Goal: Task Accomplishment & Management: Manage account settings

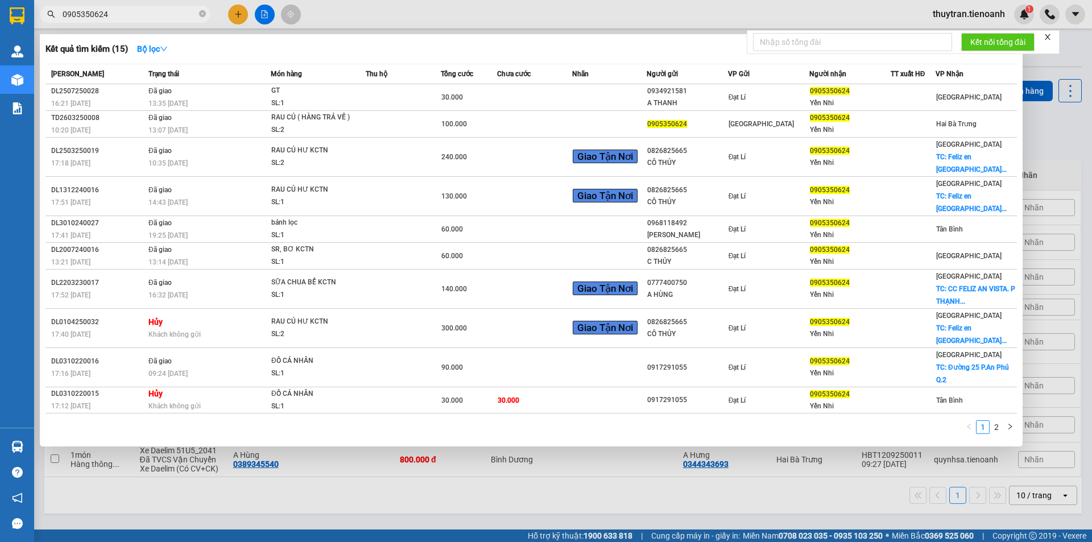
click at [240, 19] on div at bounding box center [546, 271] width 1092 height 542
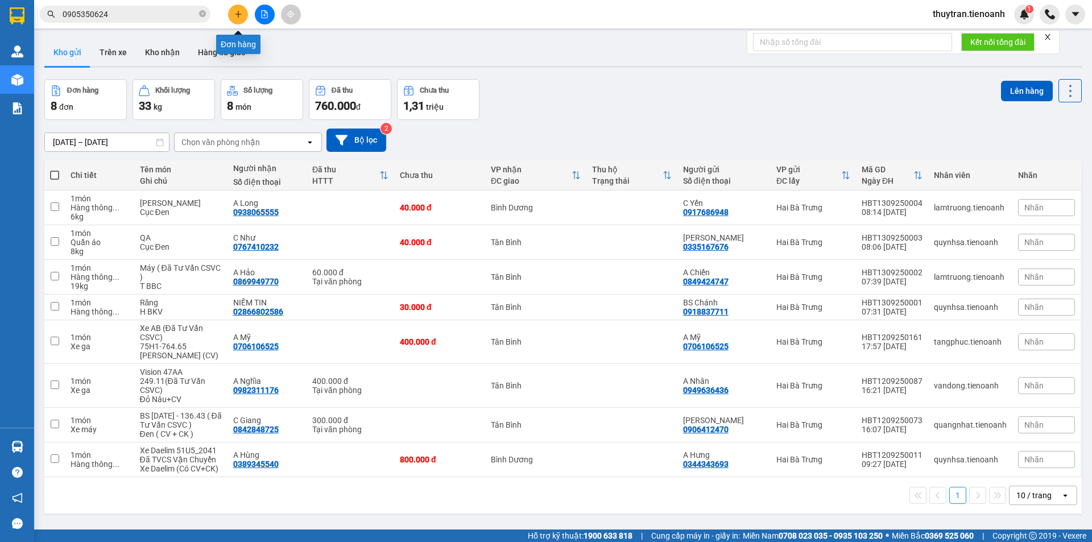
click at [242, 14] on button at bounding box center [238, 15] width 20 height 20
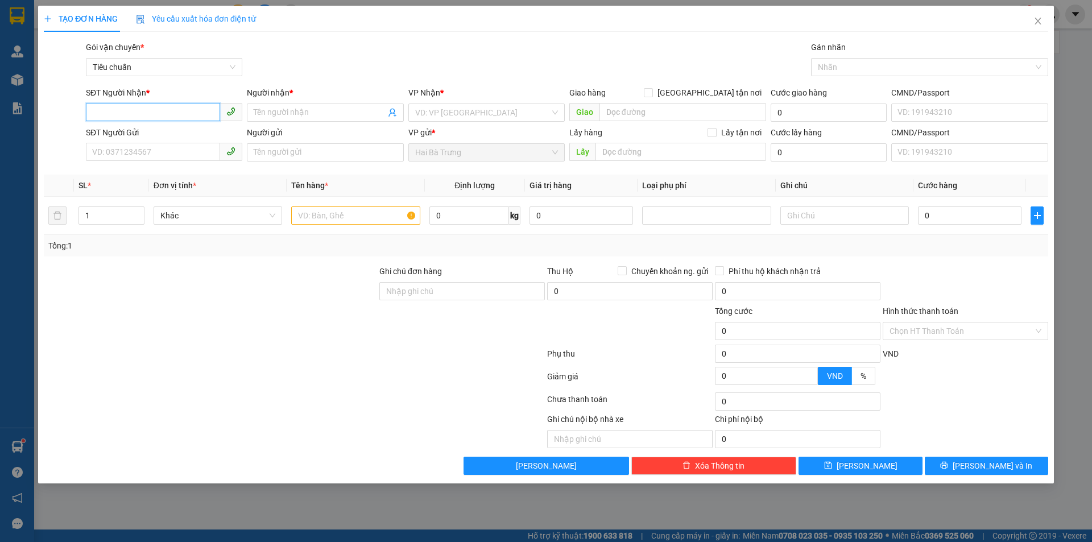
paste input "Anh/Chị nhắn giúp em số điện thoại đăng ký hoặc mã vé để em hỗ trợ kiểm tra thô…"
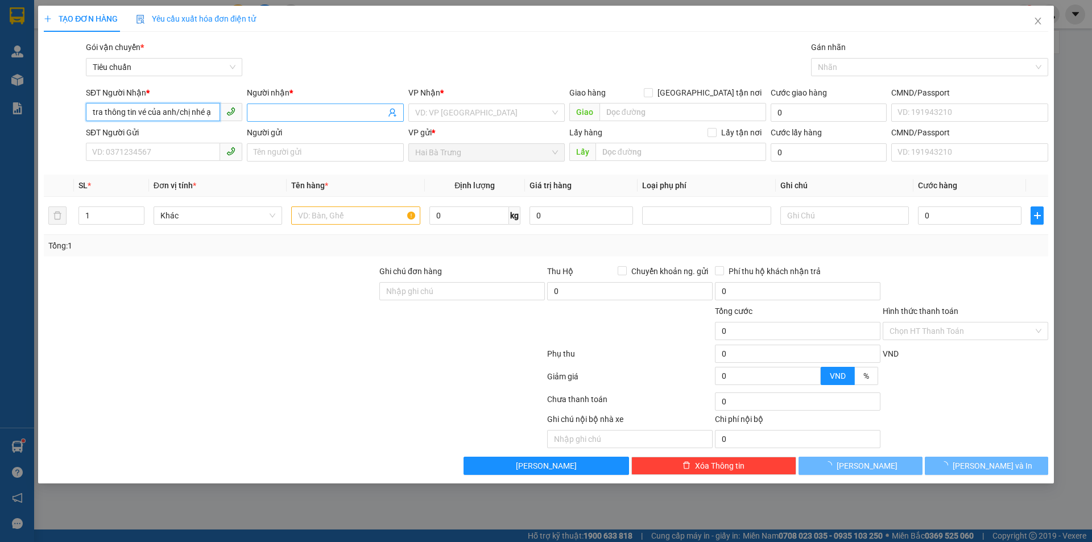
type input "Anh/Chị nhắn giúp em số điện thoại đăng ký hoặc mã vé để em hỗ trợ kiểm tra thô…"
click at [294, 112] on input "Người nhận *" at bounding box center [319, 112] width 131 height 13
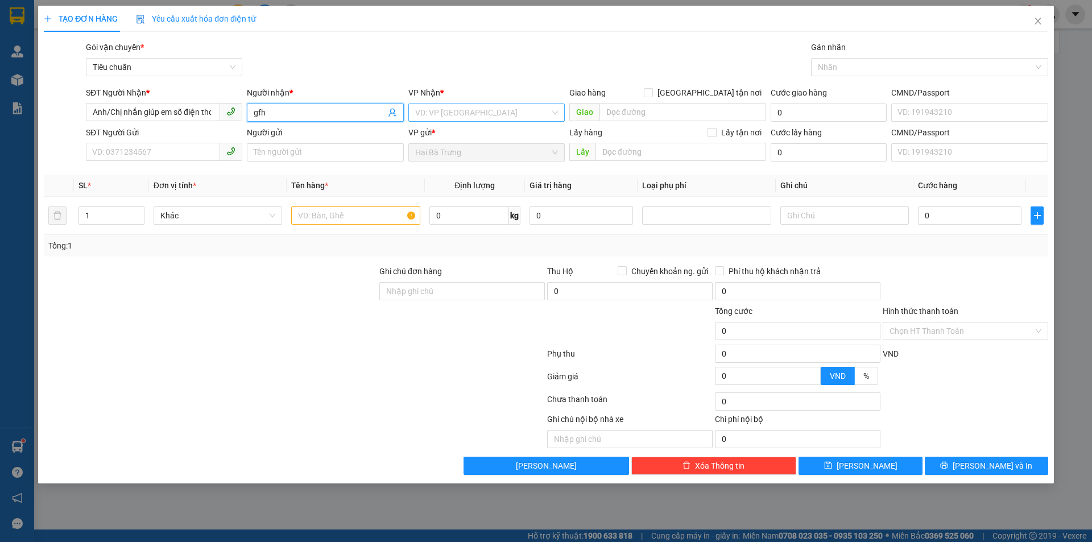
type input "gfh"
click at [434, 114] on input "search" at bounding box center [482, 112] width 135 height 17
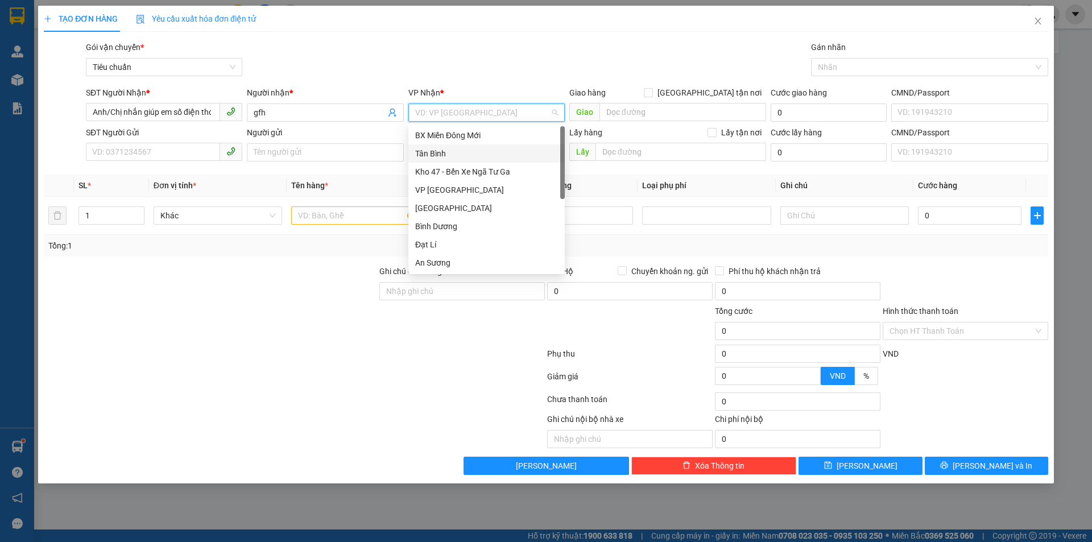
click at [436, 158] on div "Tân Bình" at bounding box center [486, 153] width 143 height 13
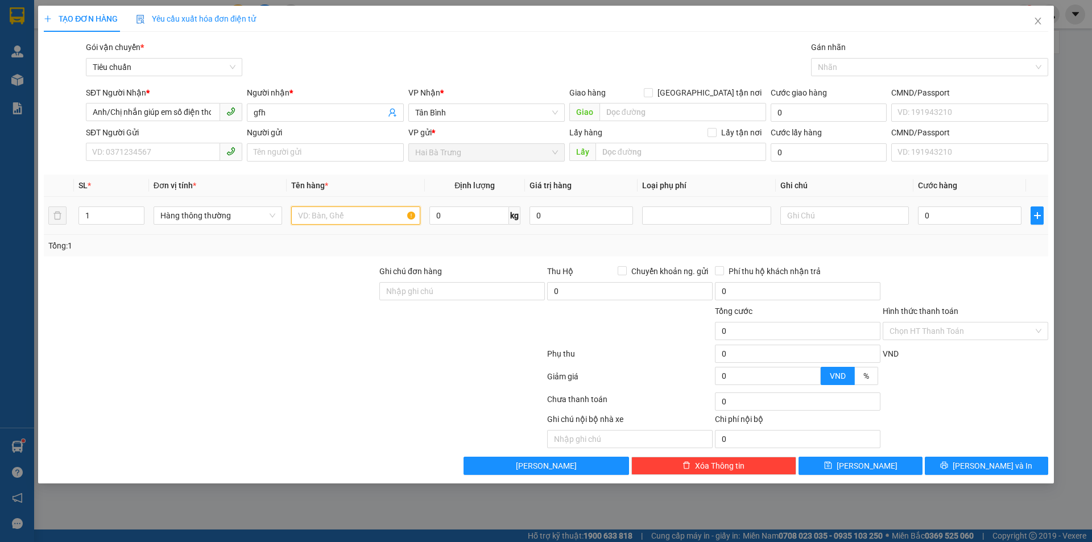
click at [363, 219] on input "text" at bounding box center [355, 215] width 129 height 18
type input "gh"
click at [475, 212] on input "0" at bounding box center [469, 215] width 80 height 18
type input "25"
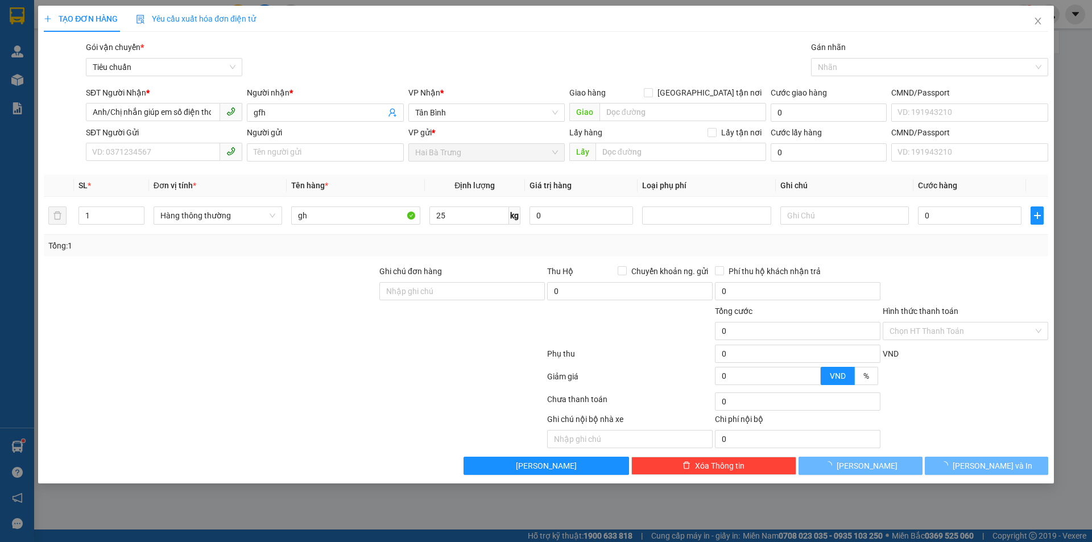
click at [312, 430] on div at bounding box center [190, 430] width 294 height 35
type input "60.000"
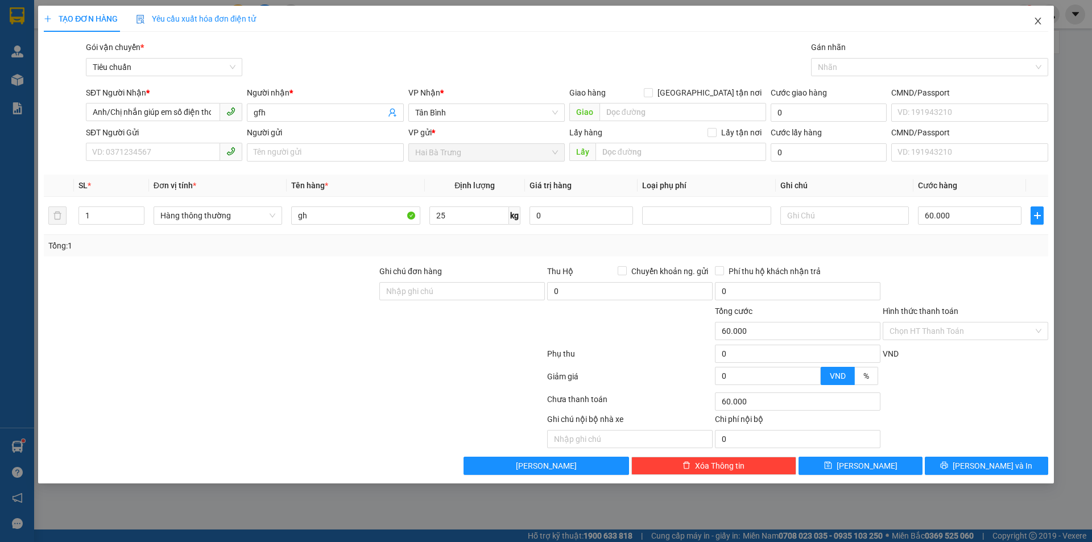
click at [1031, 23] on span "Close" at bounding box center [1038, 22] width 32 height 32
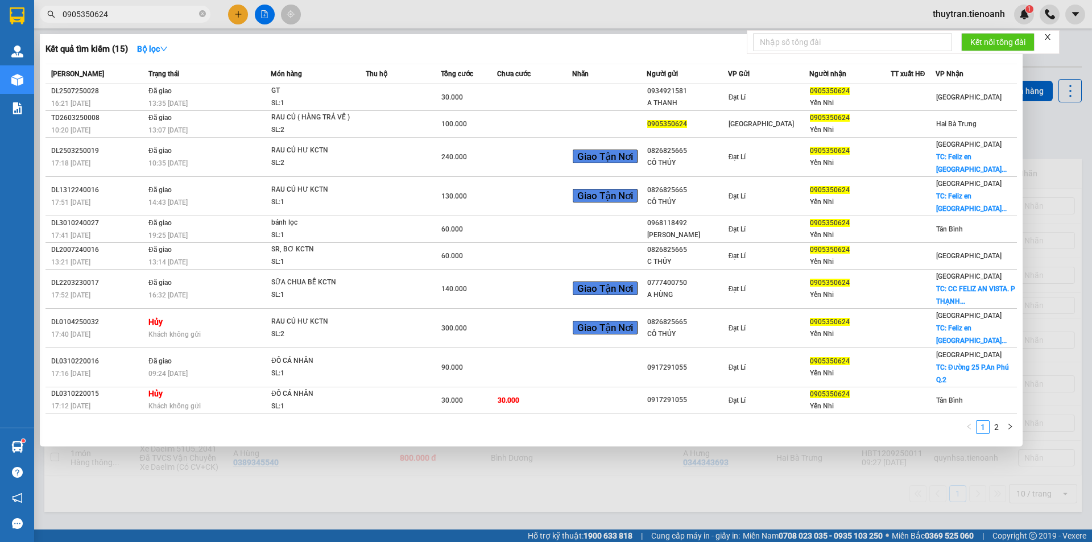
click at [110, 15] on input "0905350624" at bounding box center [130, 14] width 134 height 13
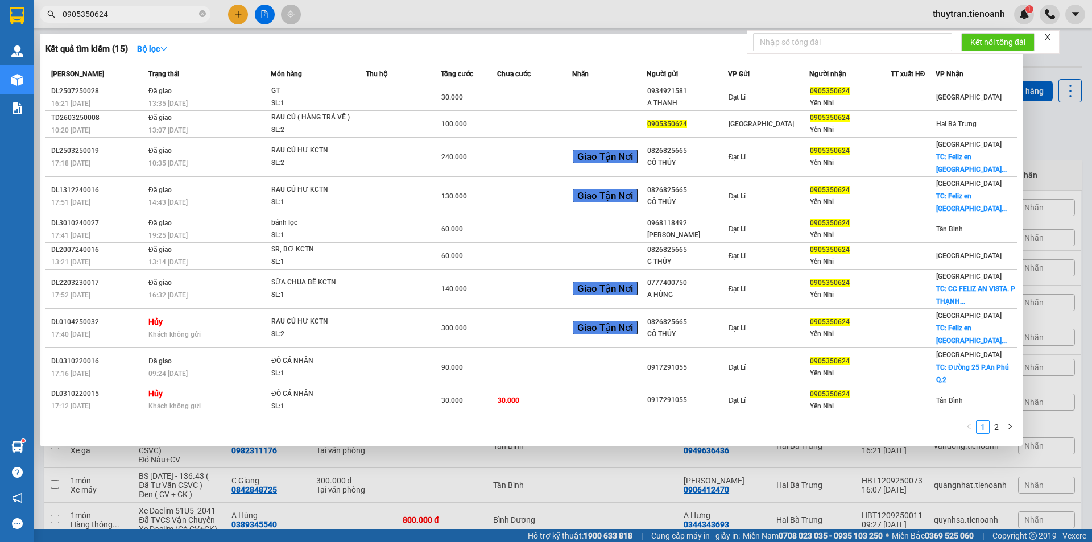
paste input "69570170"
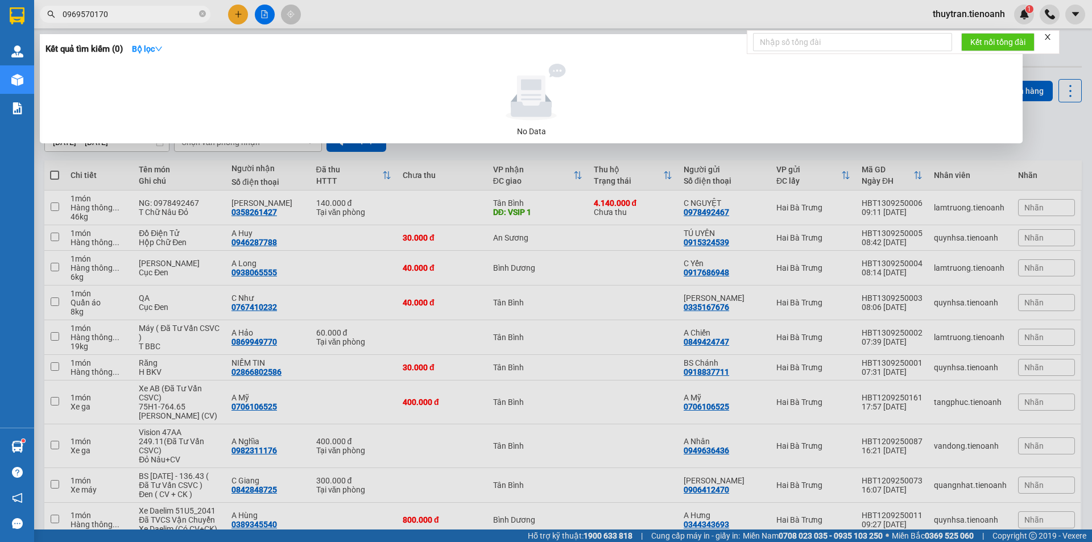
drag, startPoint x: 120, startPoint y: 16, endPoint x: 31, endPoint y: 6, distance: 89.4
click at [31, 6] on section "Kết quả tìm kiếm ( 0 ) Bộ lọc No Data 0969570170 thuytran.tienoanh 1 Quản [PERS…" at bounding box center [546, 271] width 1092 height 542
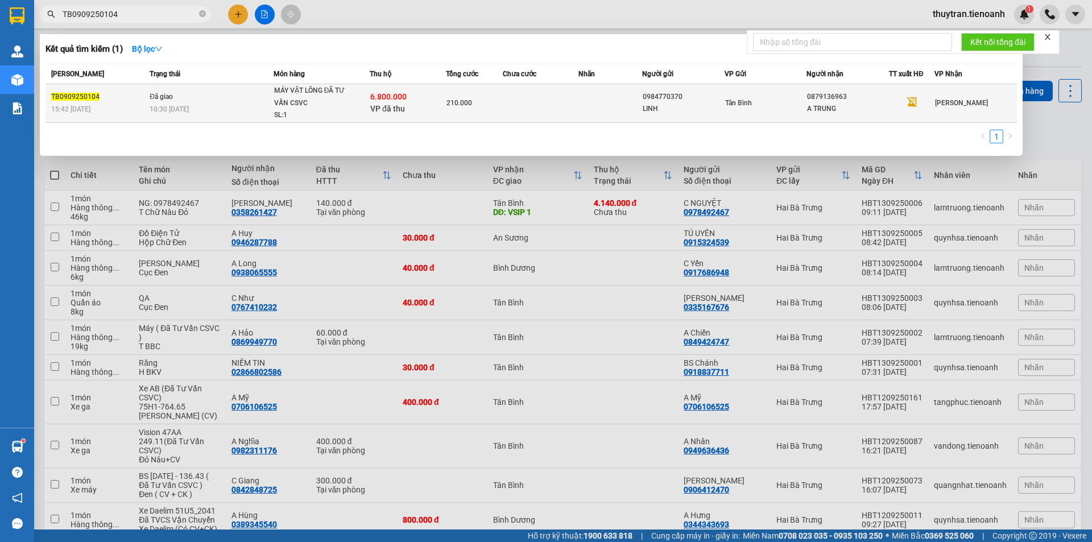
type input "TB0909250104"
click at [217, 115] on div "10:30 [DATE]" at bounding box center [211, 109] width 123 height 13
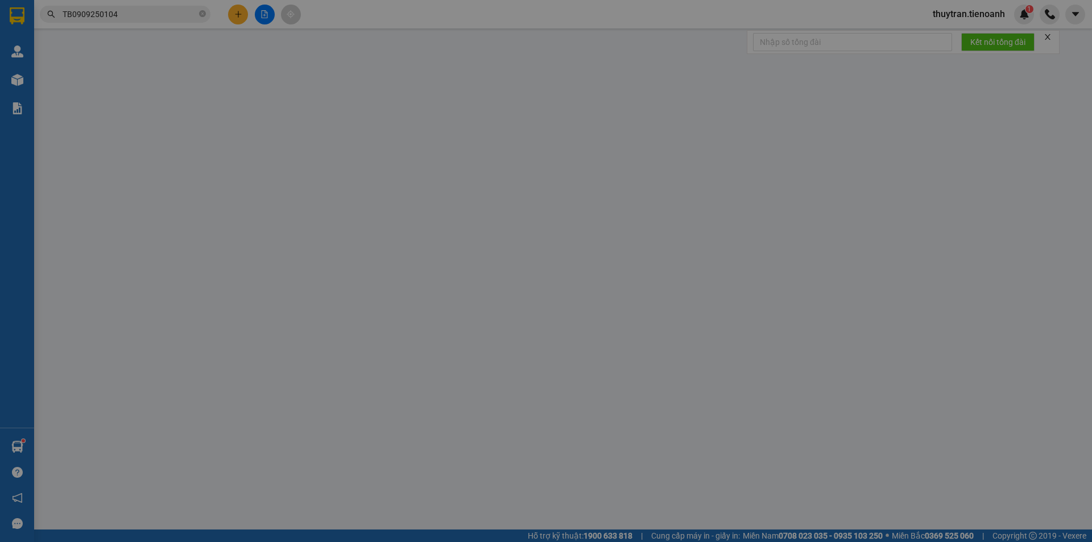
type input "0879136963"
type input "A TRUNG"
type input "0984770370"
type input "LINH"
type input "TIỀN TH CR"
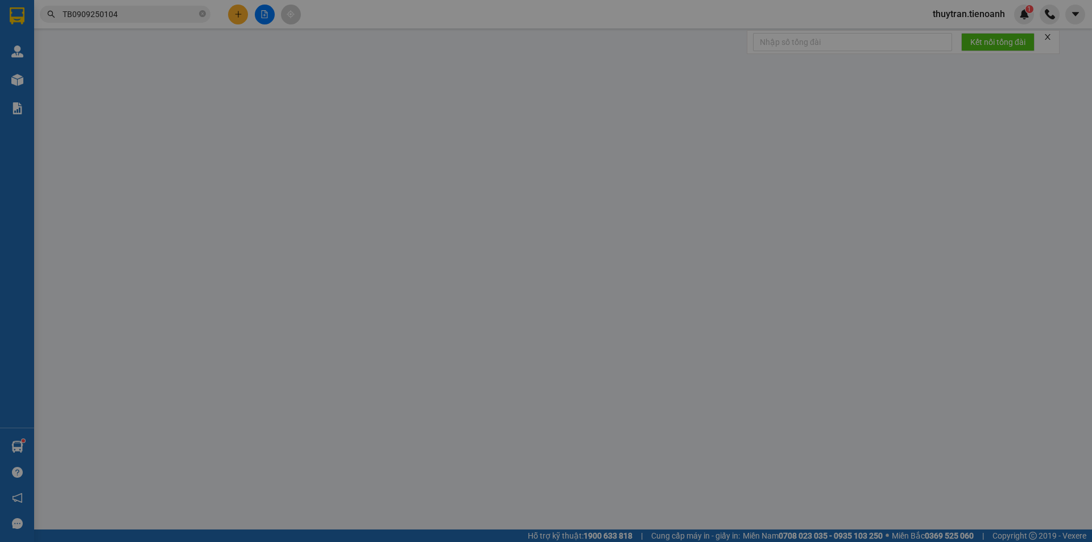
type input "6.800.000"
type input "210.000"
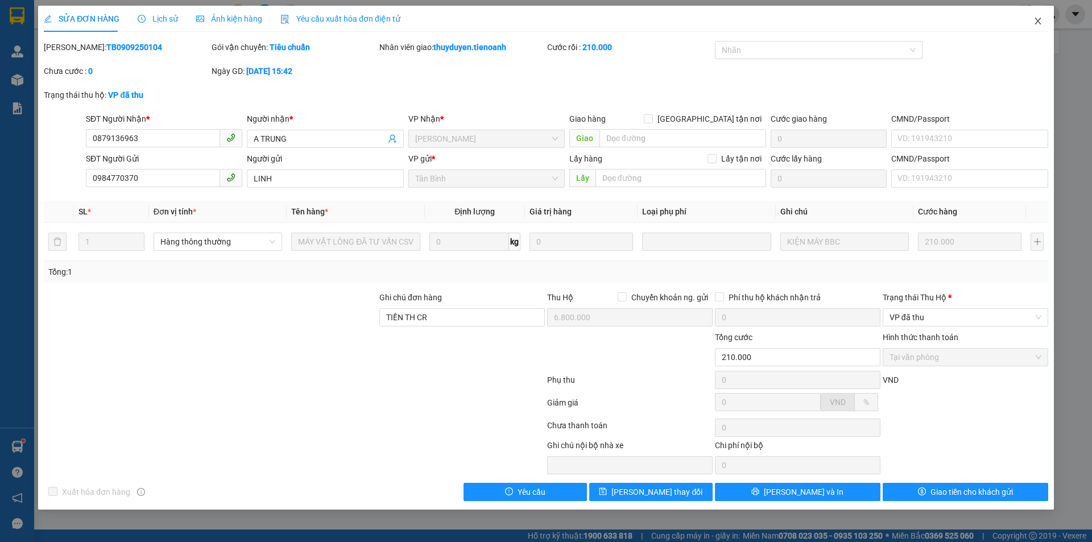
click at [1032, 26] on span "Close" at bounding box center [1038, 22] width 32 height 32
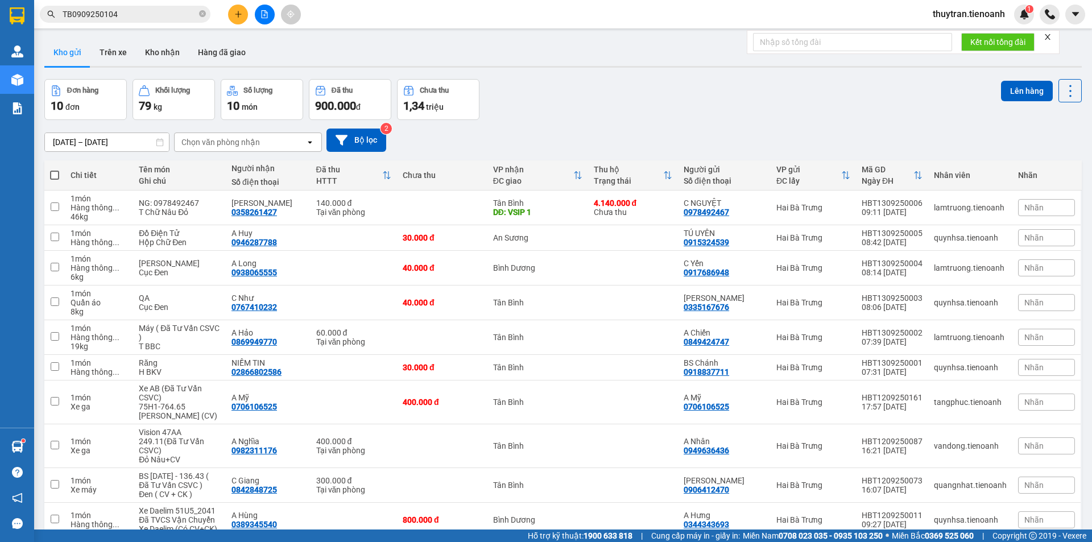
click at [137, 16] on input "TB0909250104" at bounding box center [130, 14] width 134 height 13
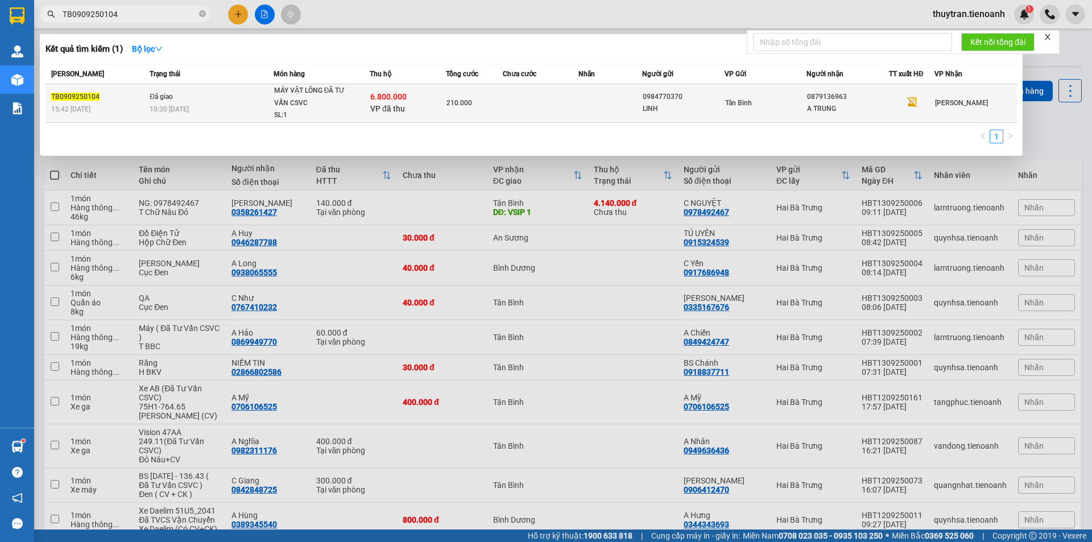
click at [485, 106] on div "210.000" at bounding box center [475, 103] width 56 height 13
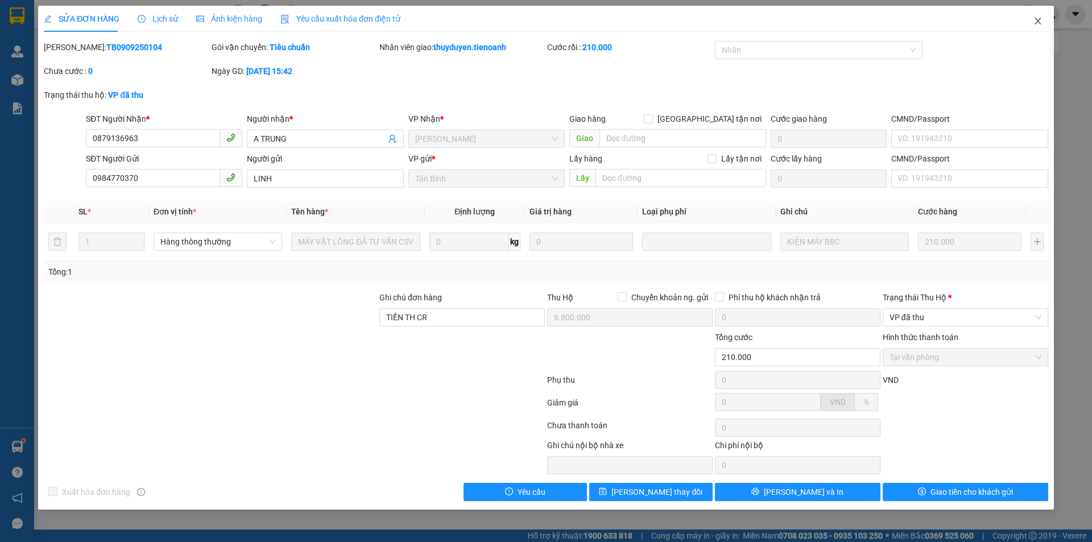
click at [1034, 25] on icon "close" at bounding box center [1038, 20] width 9 height 9
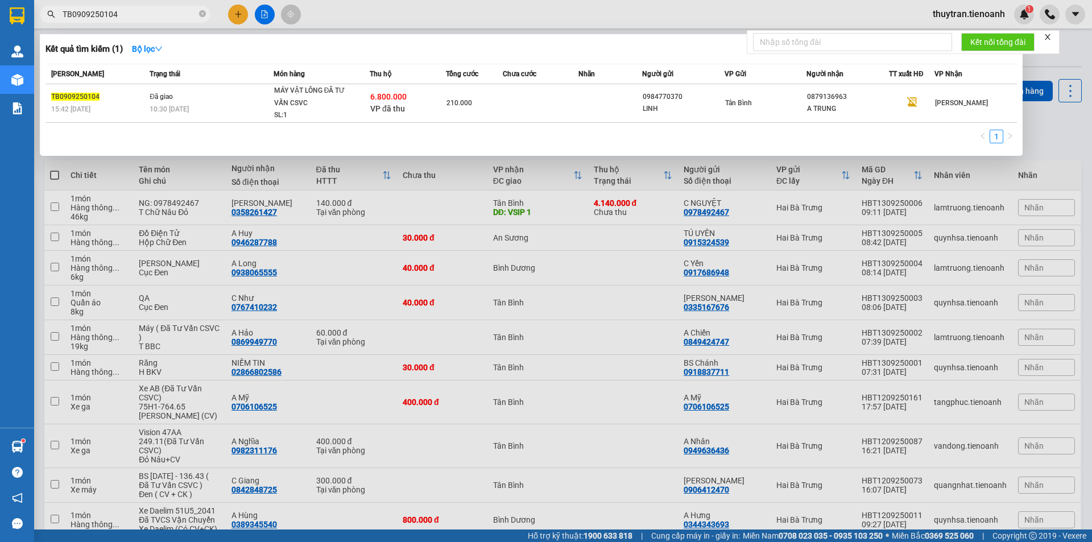
click at [134, 18] on input "TB0909250104" at bounding box center [130, 14] width 134 height 13
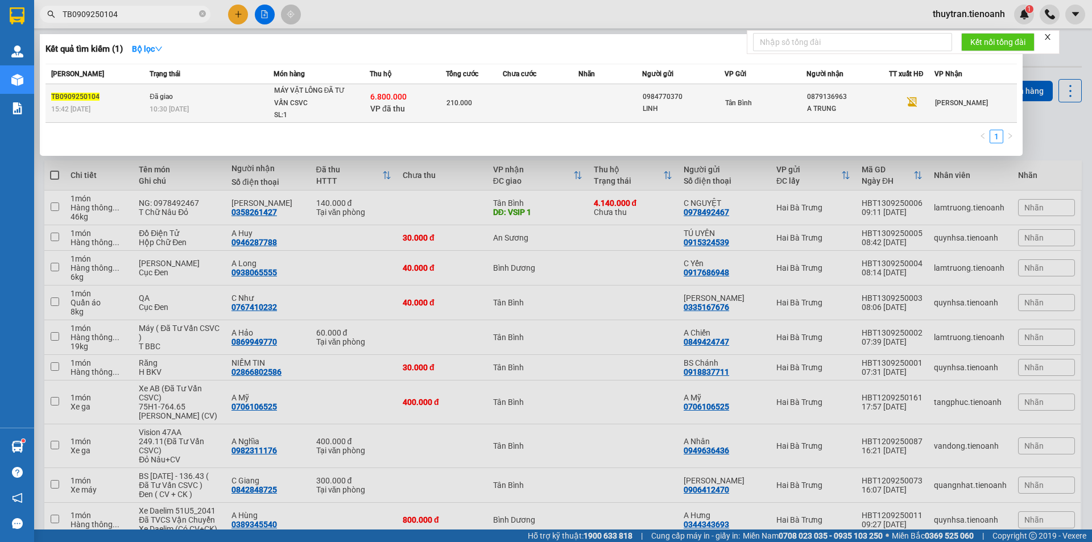
click at [580, 104] on td at bounding box center [609, 103] width 63 height 39
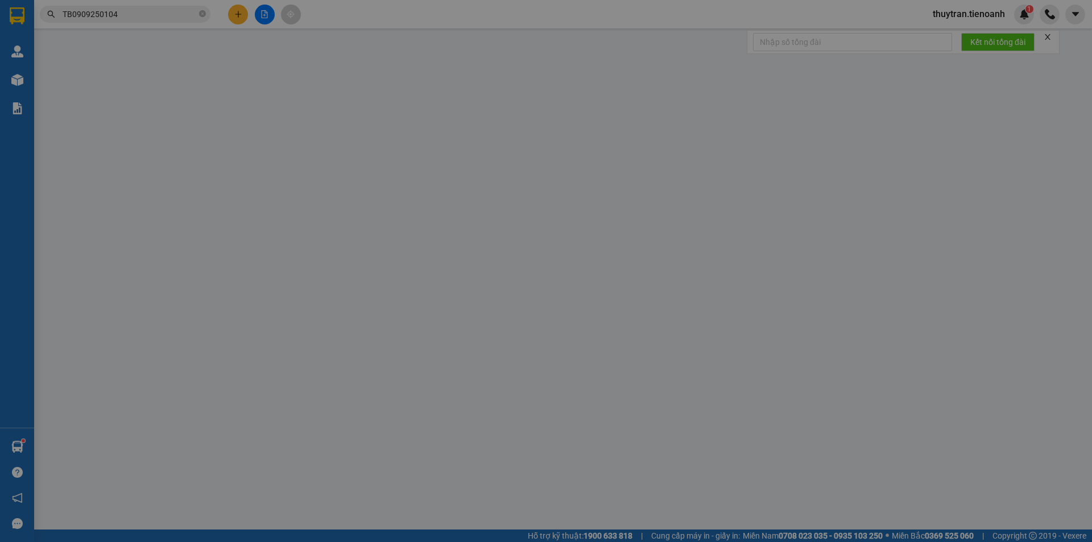
type input "0879136963"
type input "A TRUNG"
type input "0984770370"
type input "LINH"
type input "TIỀN TH CR"
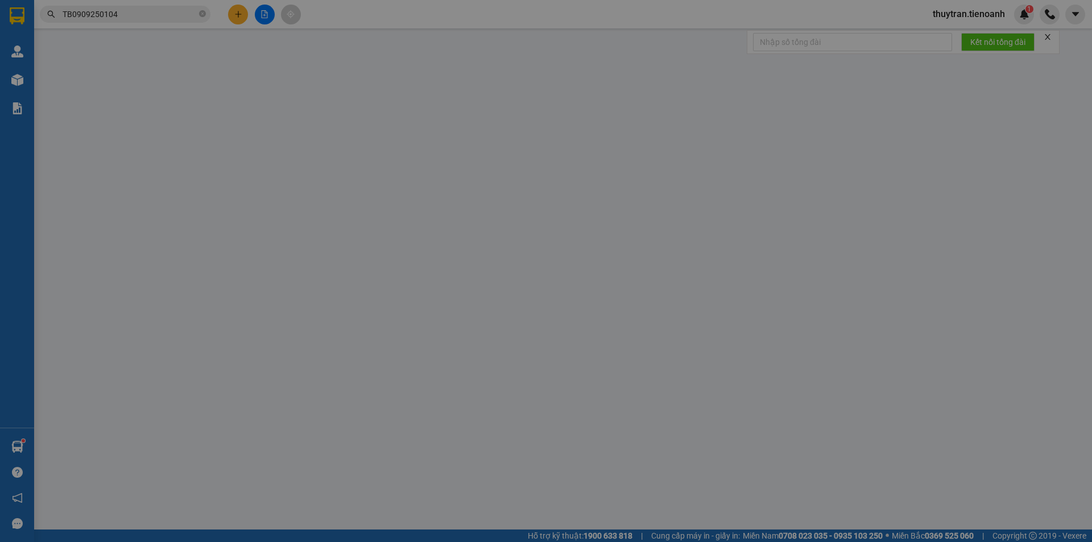
type input "6.800.000"
type input "210.000"
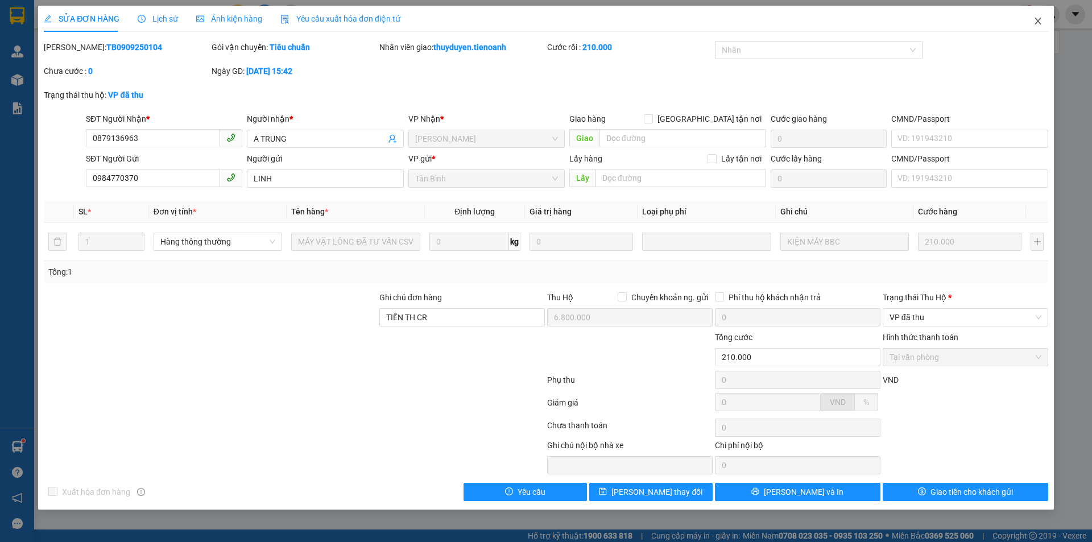
click at [1031, 20] on span "Close" at bounding box center [1038, 22] width 32 height 32
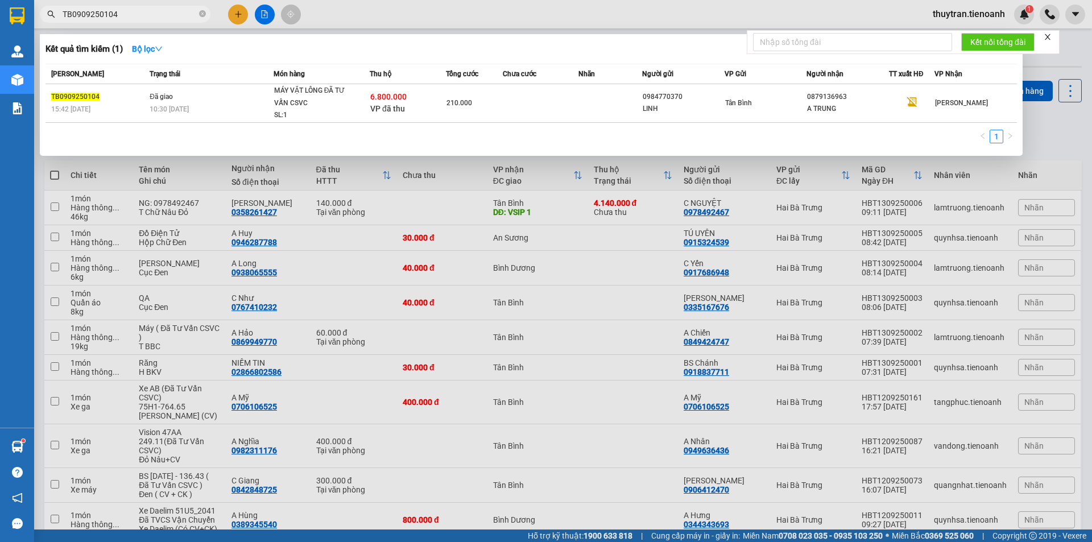
click at [134, 13] on input "TB0909250104" at bounding box center [130, 14] width 134 height 13
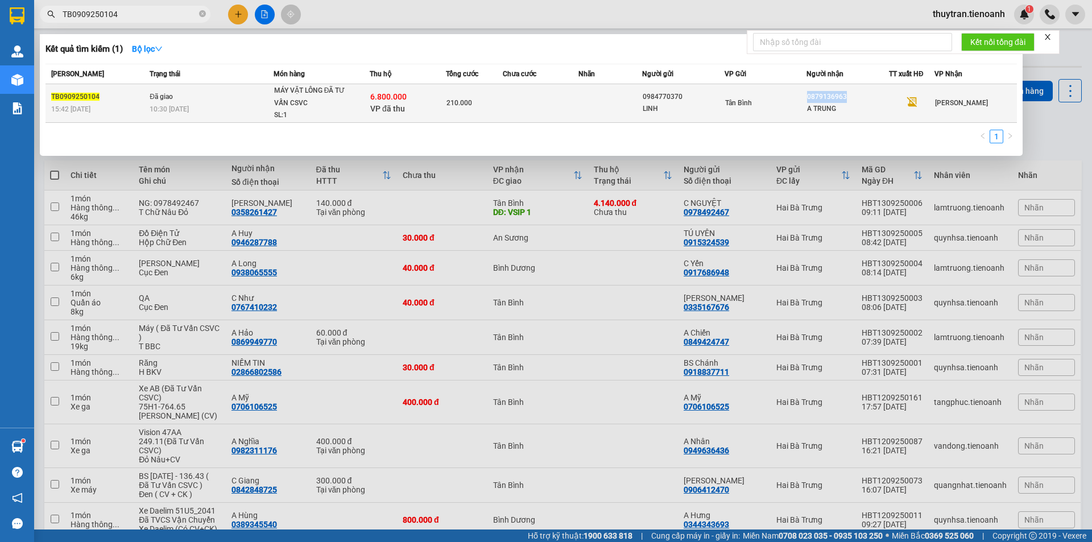
drag, startPoint x: 853, startPoint y: 96, endPoint x: 807, endPoint y: 97, distance: 46.1
click at [807, 97] on td "0879136963 A TRUNG" at bounding box center [848, 103] width 82 height 39
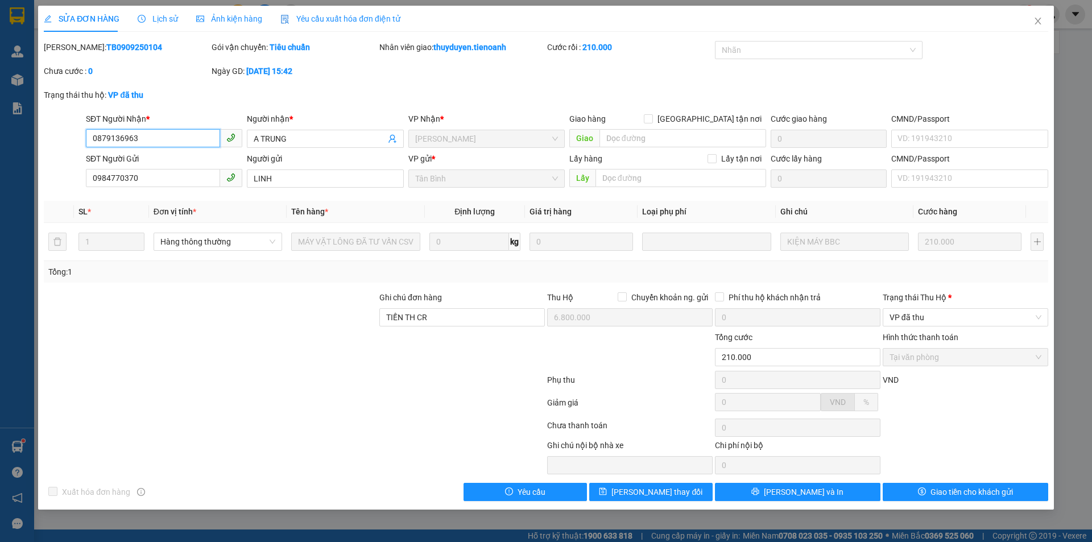
drag, startPoint x: 807, startPoint y: 97, endPoint x: 162, endPoint y: 140, distance: 646.5
click at [162, 140] on input "0879136963" at bounding box center [153, 138] width 134 height 18
click at [1037, 27] on span "Close" at bounding box center [1038, 22] width 32 height 32
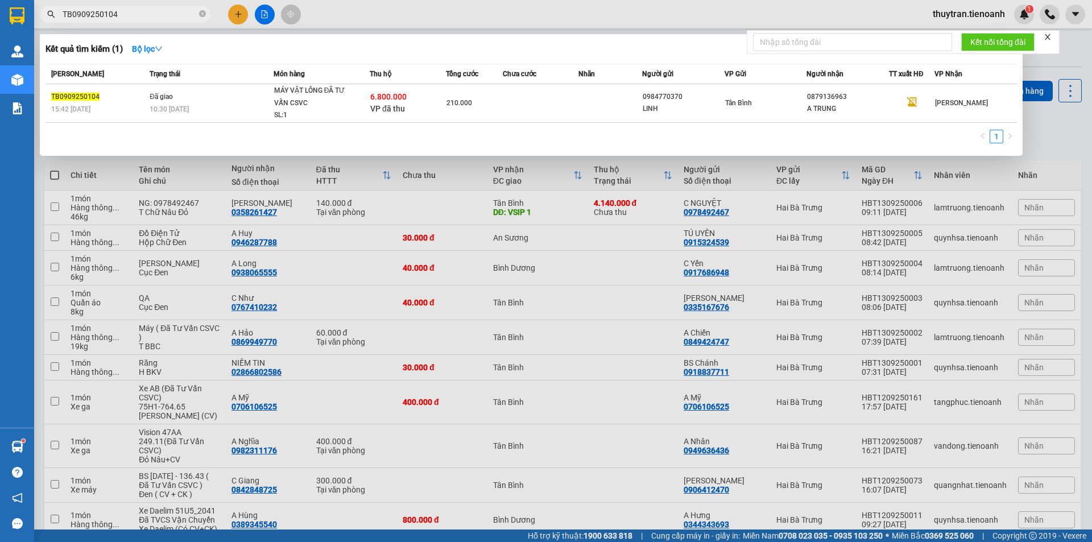
click at [144, 17] on input "TB0909250104" at bounding box center [130, 14] width 134 height 13
paste input "0879136963"
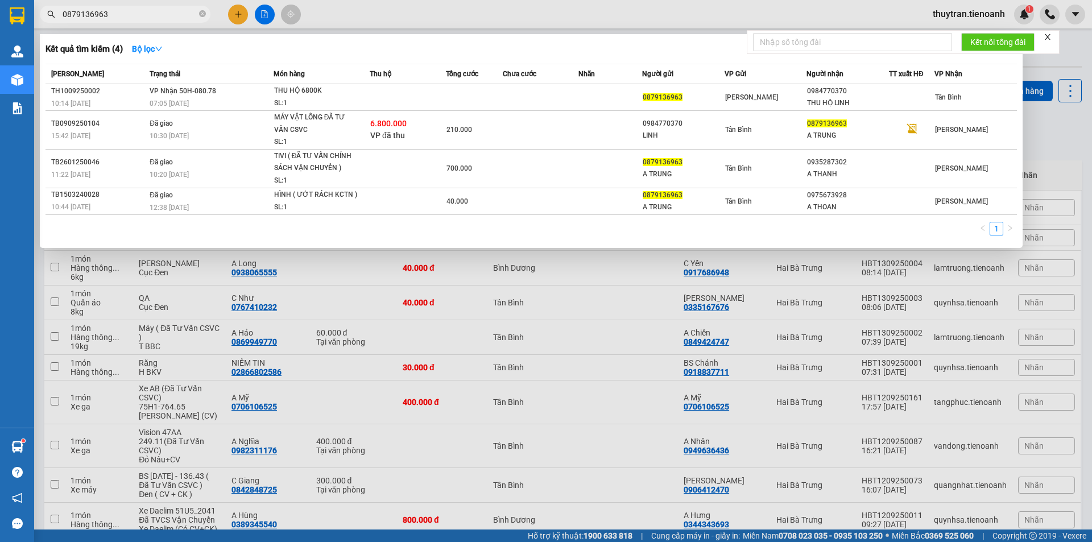
click at [110, 19] on input "0879136963" at bounding box center [130, 14] width 134 height 13
paste input "98321209"
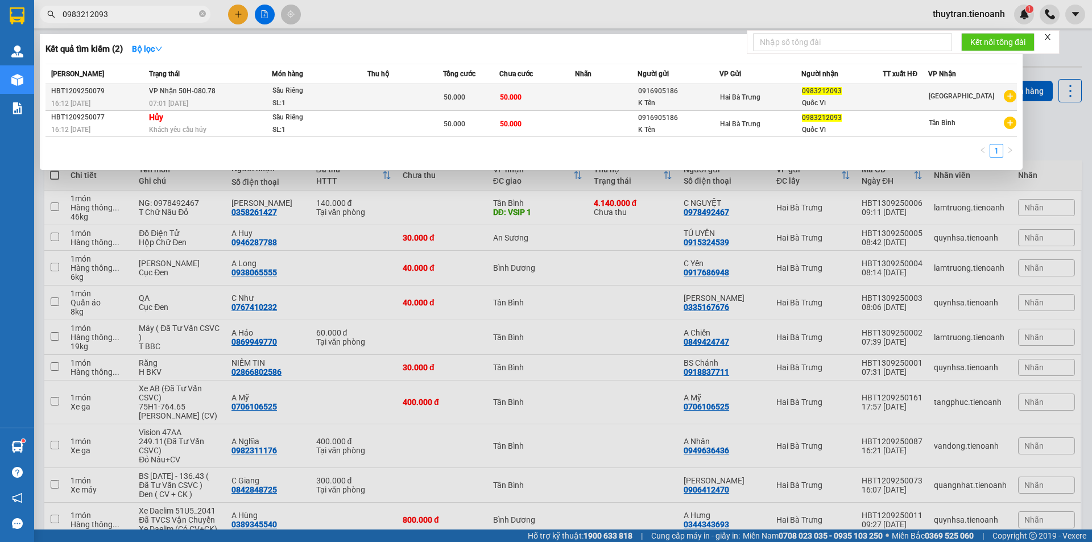
type input "0983212093"
click at [326, 99] on div "SL: 1" at bounding box center [314, 103] width 85 height 13
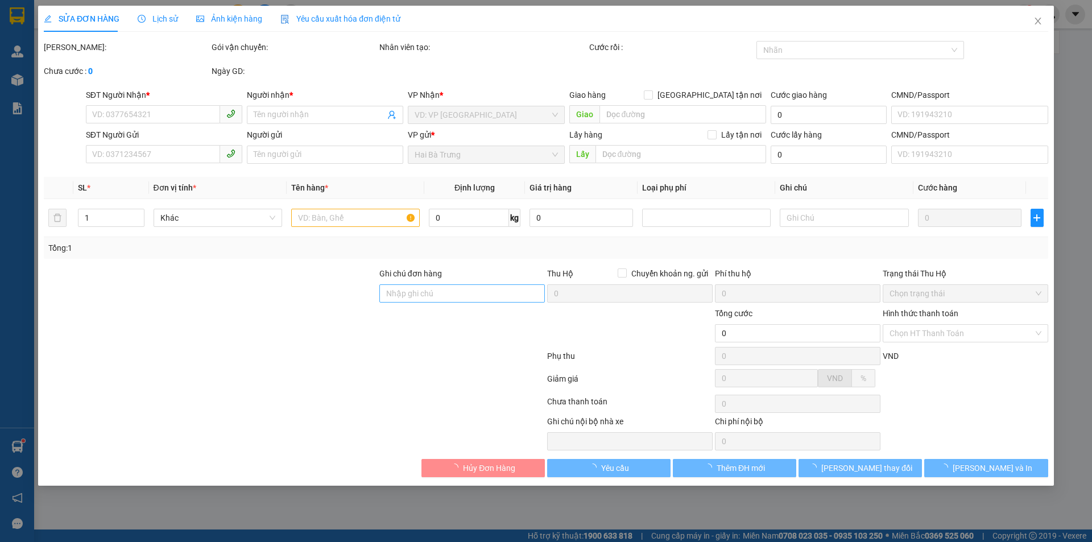
type input "0983212093"
type input "Quốc Vĩ"
type input "0916905186"
type input "K Tên"
type input "50.000"
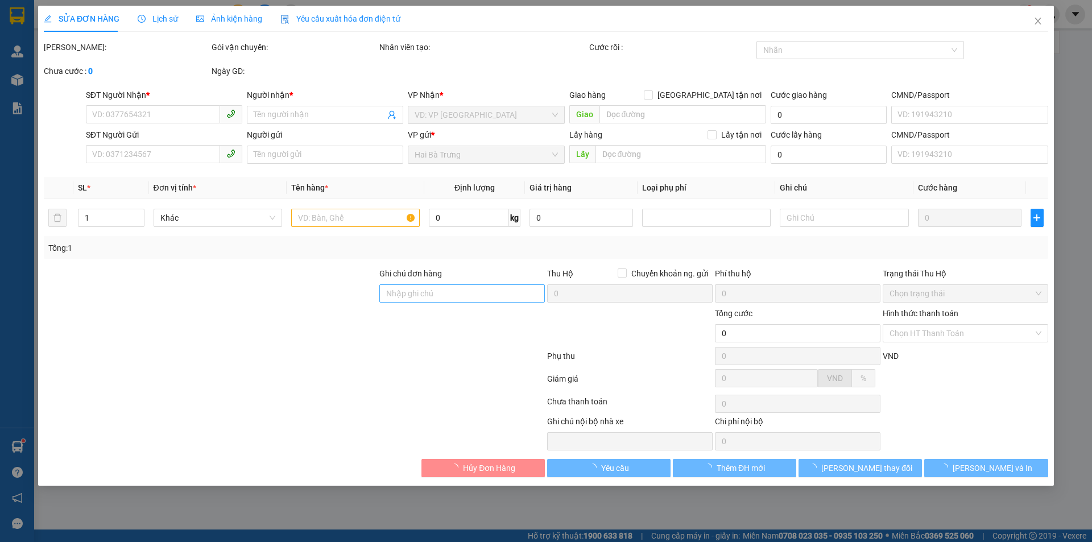
type input "50.000"
